Goal: Find specific page/section: Find specific page/section

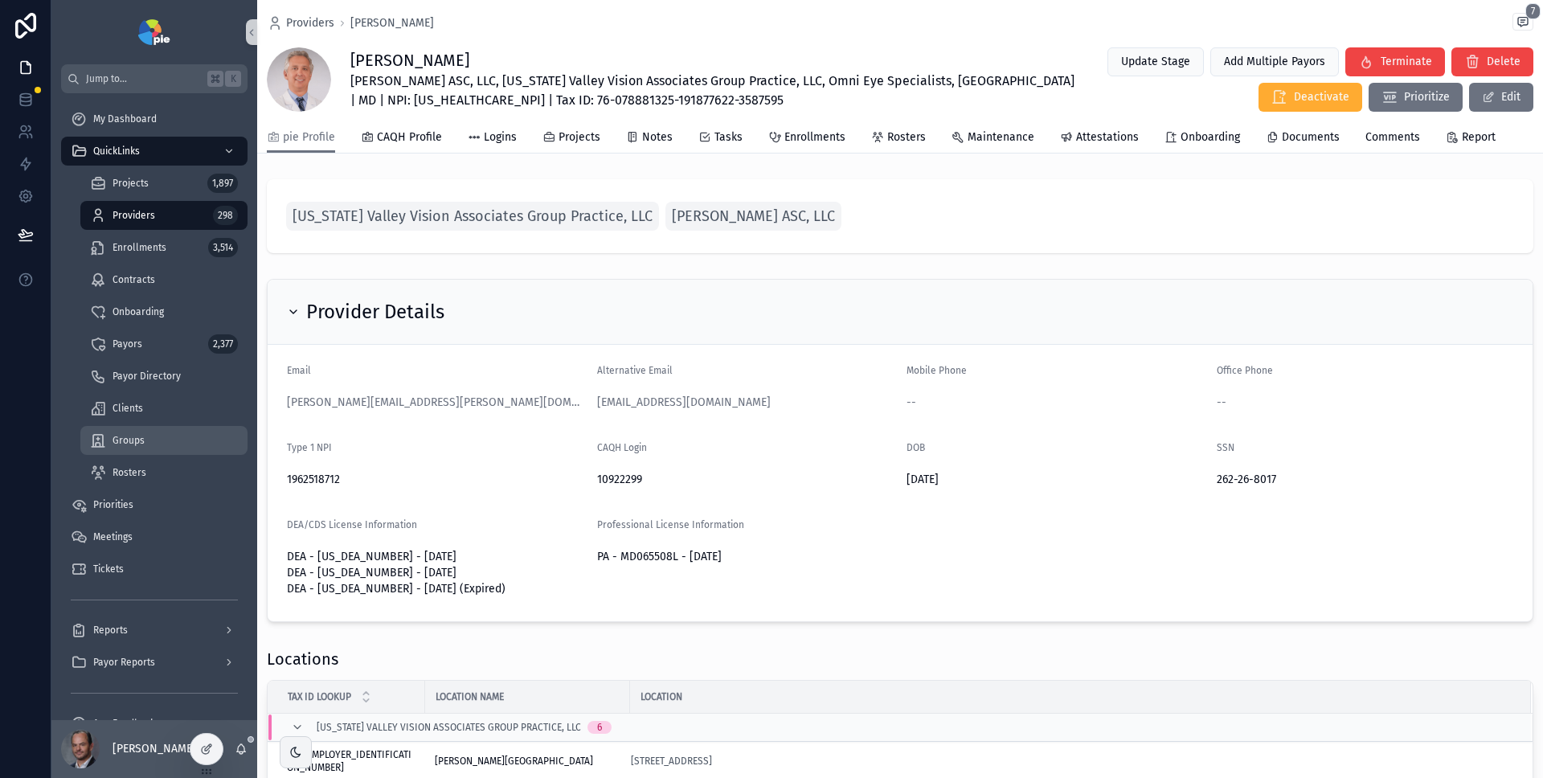
click at [136, 432] on div "Groups" at bounding box center [164, 441] width 148 height 26
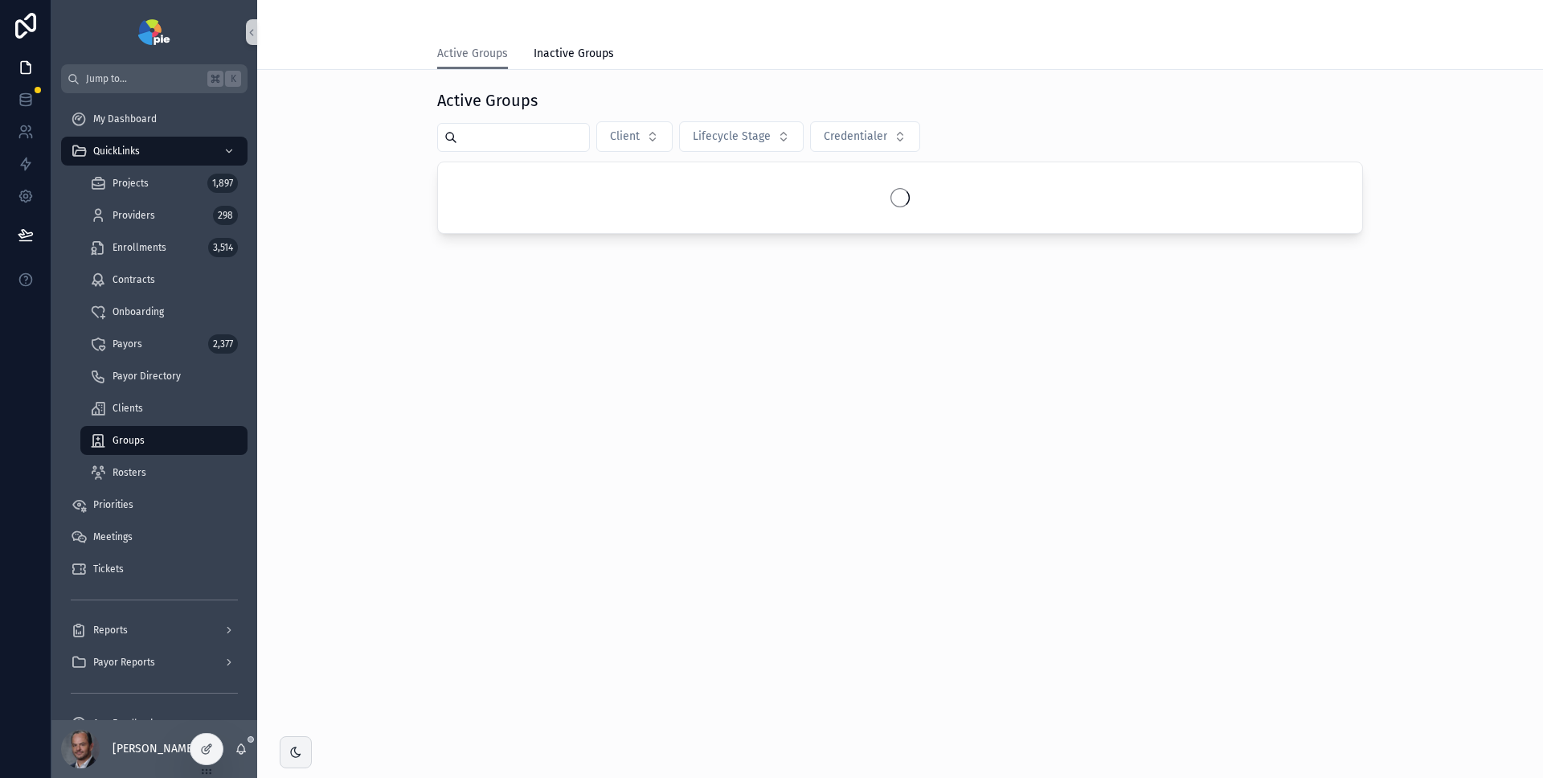
click at [500, 139] on input "scrollable content" at bounding box center [523, 137] width 132 height 23
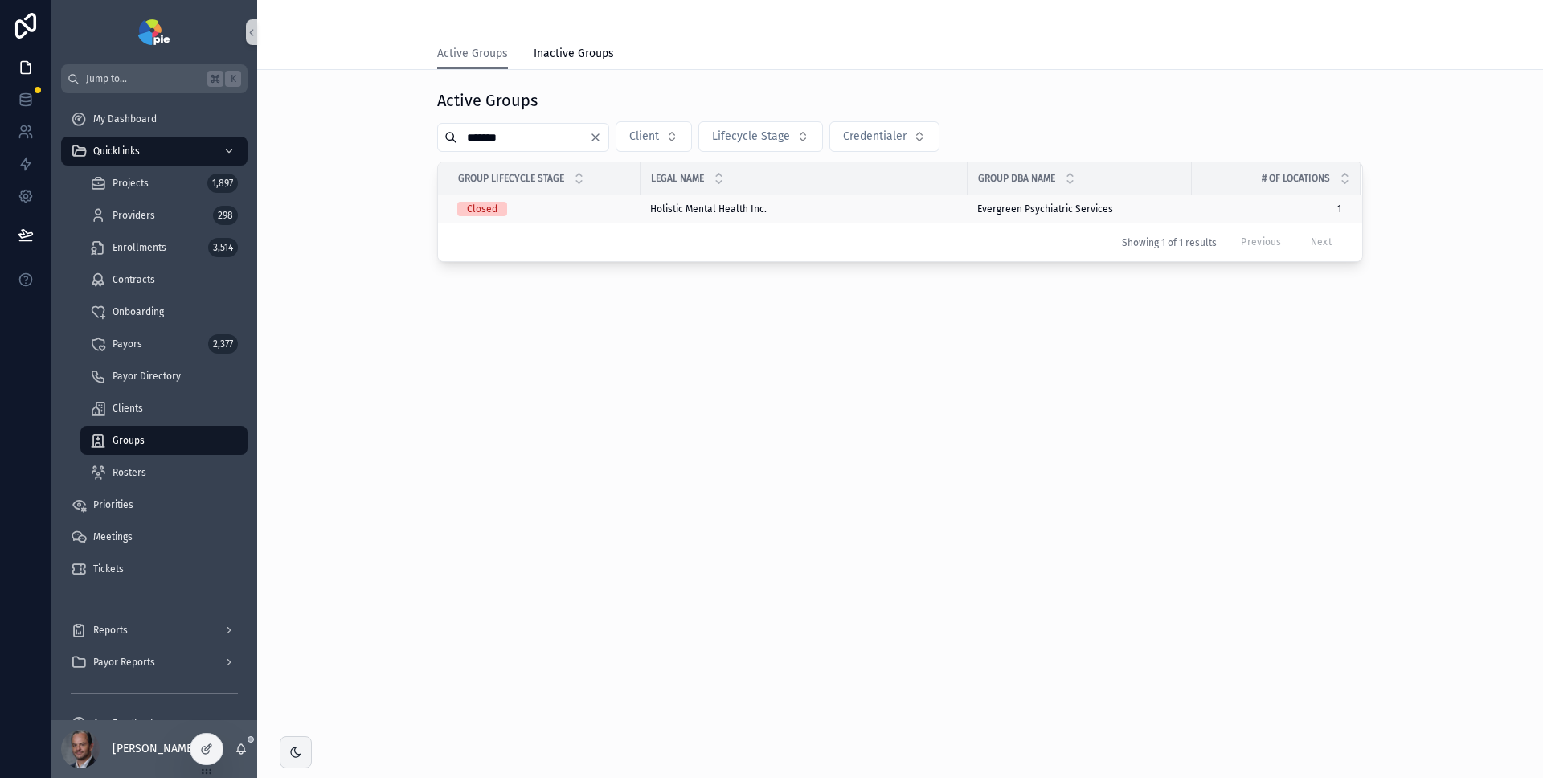
type input "*******"
click at [811, 207] on div "Holistic Mental Health Inc. Holistic Mental Health Inc." at bounding box center [804, 209] width 308 height 13
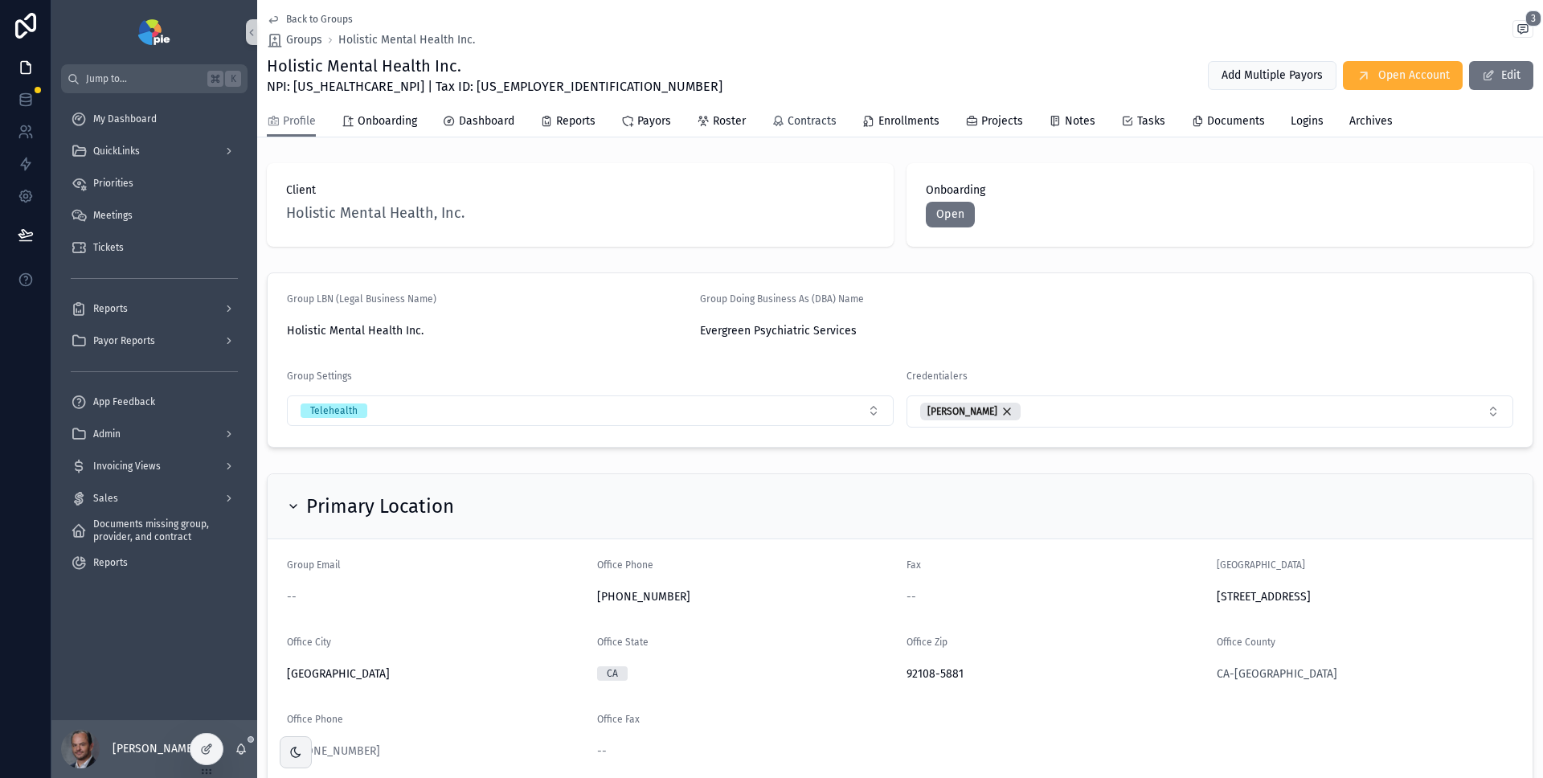
click at [821, 120] on span "Contracts" at bounding box center [812, 121] width 49 height 16
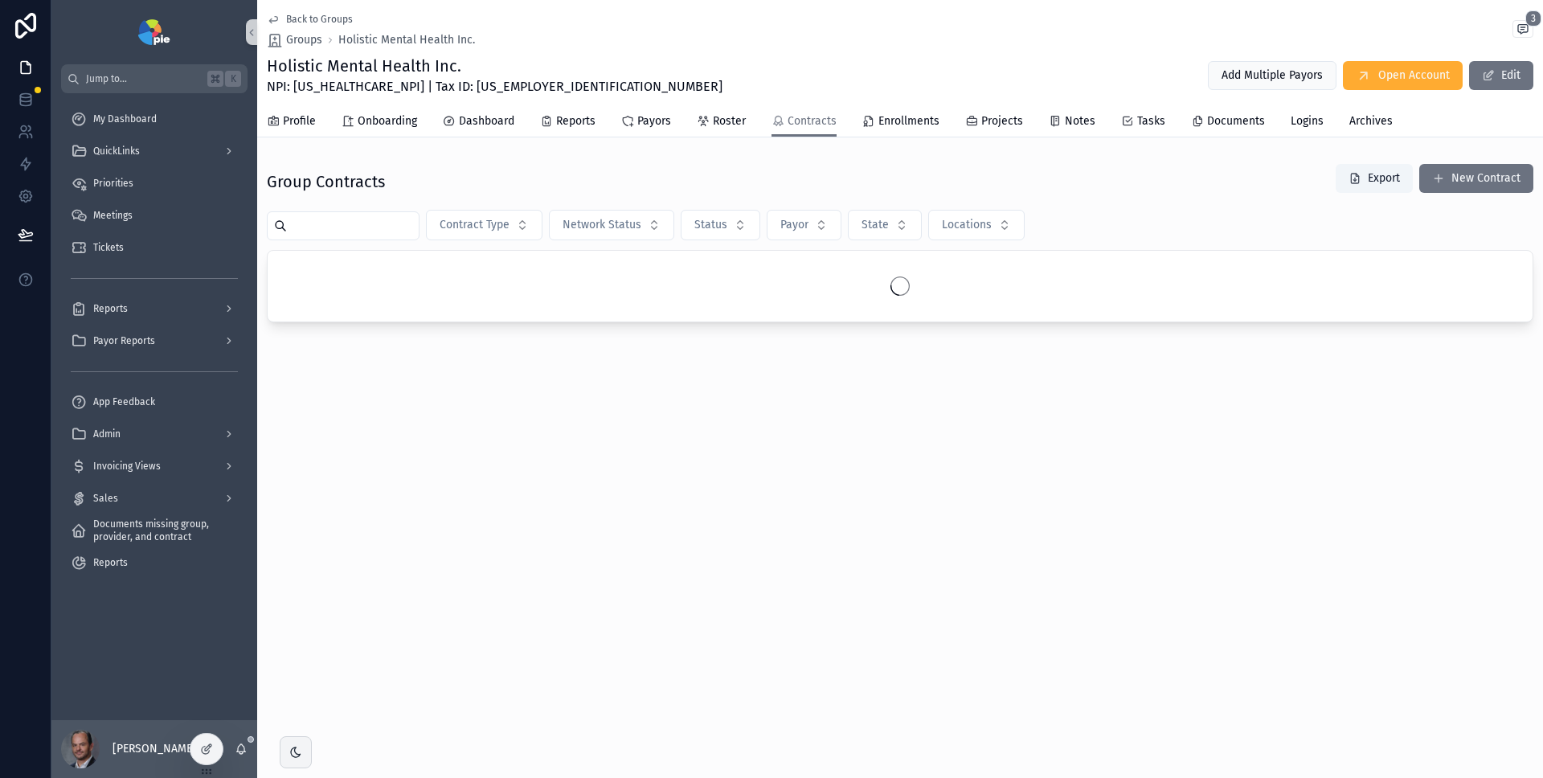
click at [318, 123] on div "Profile Onboarding Dashboard Reports Payors Roster Contracts Enrollments Projec…" at bounding box center [900, 121] width 1267 height 31
click at [305, 123] on span "Profile" at bounding box center [299, 121] width 33 height 16
